Goal: Task Accomplishment & Management: Use online tool/utility

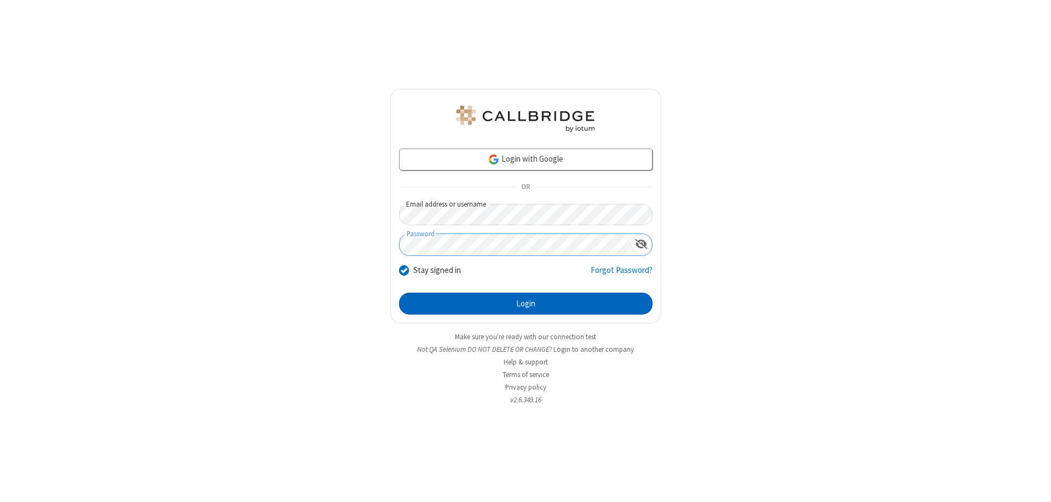
click at [526, 303] on button "Login" at bounding box center [526, 303] width 254 height 22
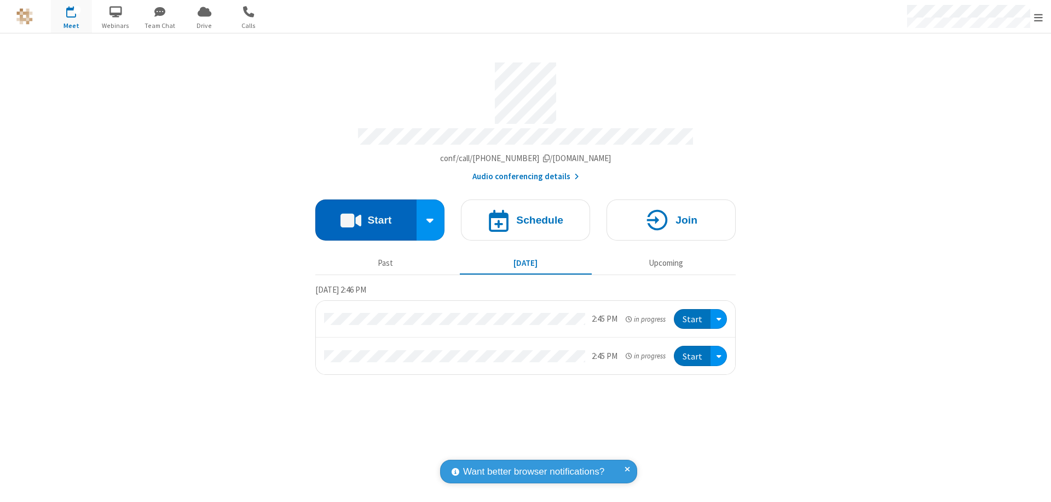
click at [366, 215] on button "Start" at bounding box center [365, 219] width 101 height 41
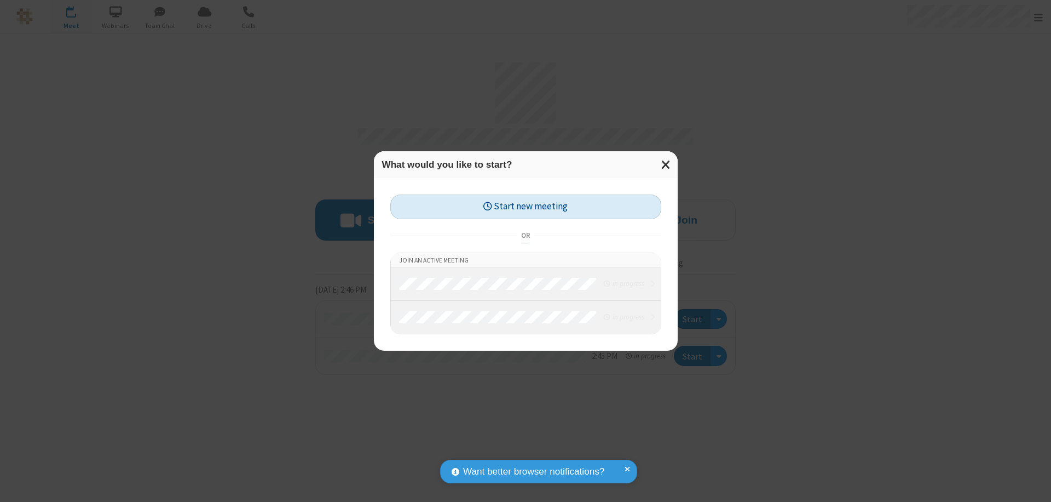
click at [526, 206] on button "Start new meeting" at bounding box center [525, 206] width 271 height 25
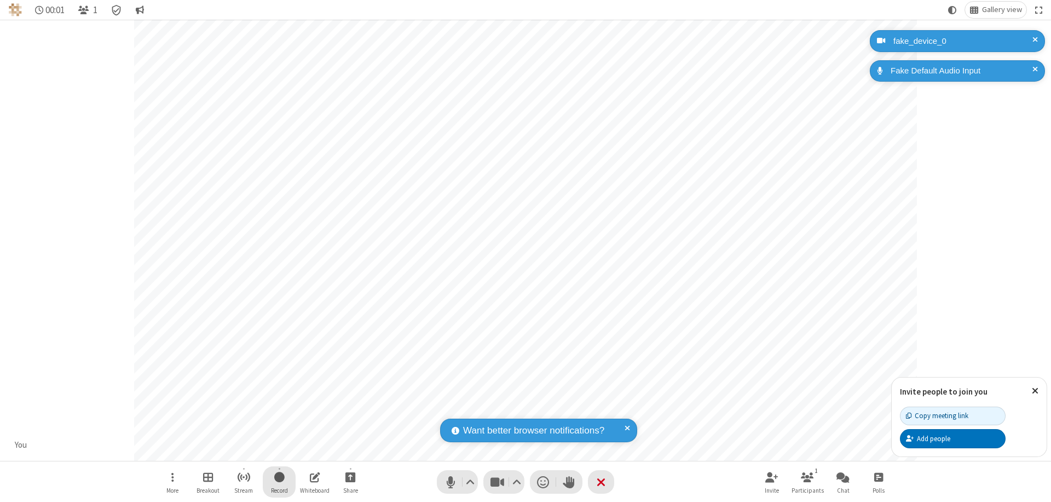
click at [279, 481] on span "Start recording" at bounding box center [279, 477] width 10 height 14
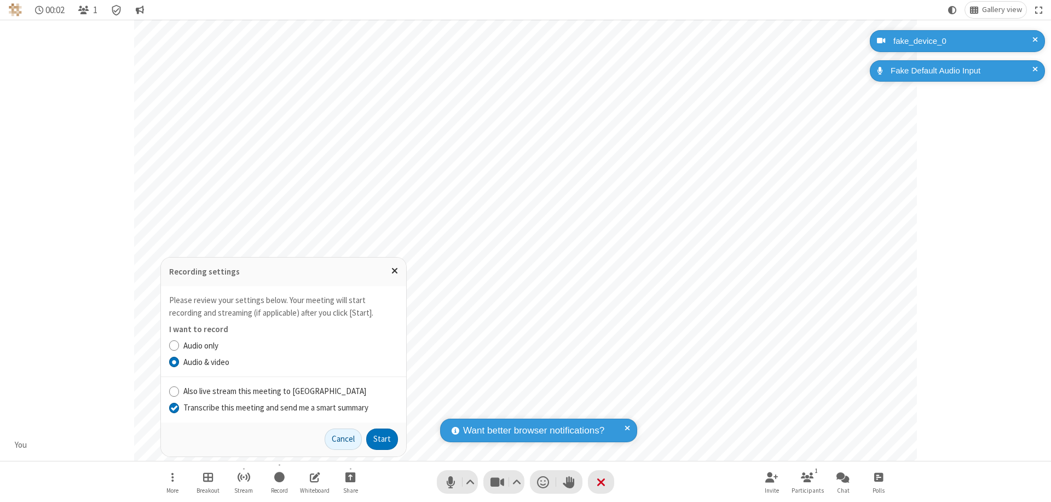
click at [174, 407] on input "Transcribe this meeting and send me a smart summary" at bounding box center [174, 407] width 10 height 12
click at [382, 439] on button "Start" at bounding box center [382, 439] width 32 height 22
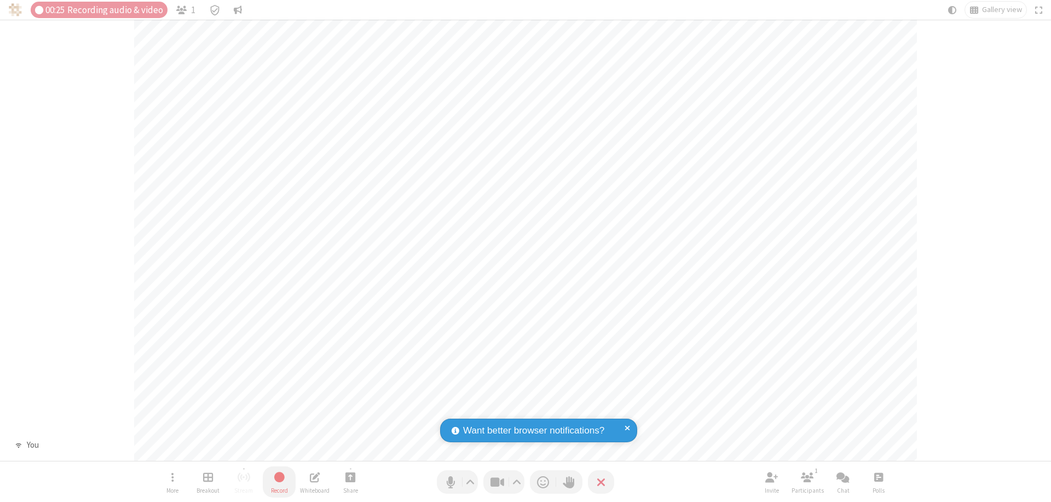
click at [279, 481] on span "Stop recording" at bounding box center [279, 477] width 13 height 14
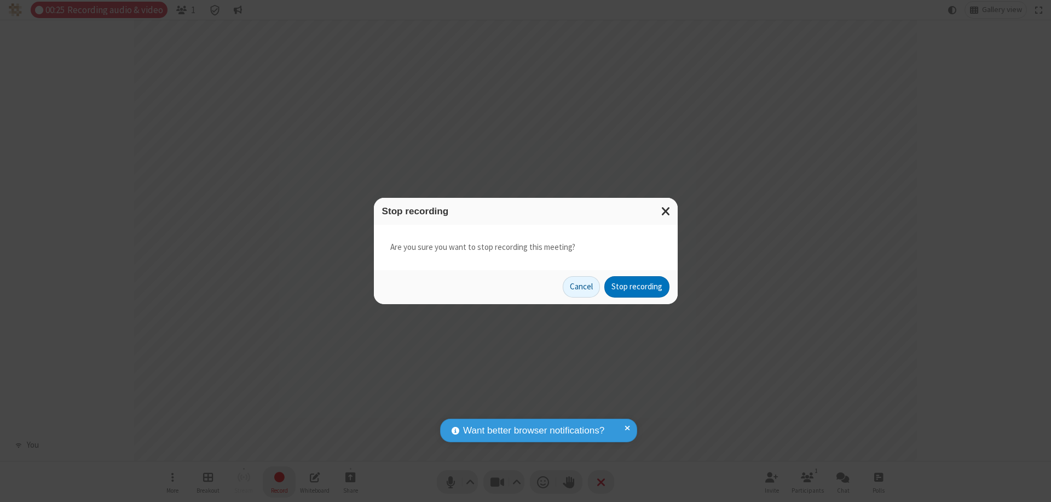
click at [637, 286] on button "Stop recording" at bounding box center [637, 287] width 65 height 22
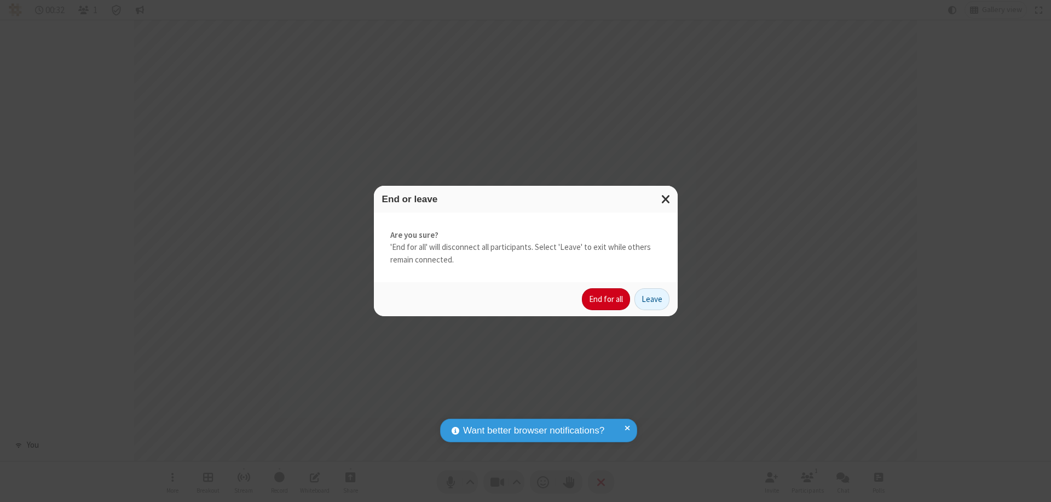
click at [607, 299] on button "End for all" at bounding box center [606, 299] width 48 height 22
